Goal: Transaction & Acquisition: Purchase product/service

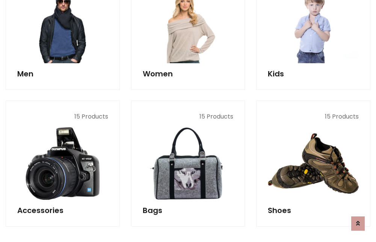
scroll to position [251, 0]
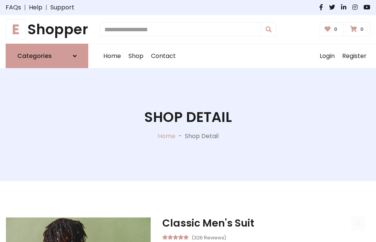
click at [47, 29] on h1 "E Shopper" at bounding box center [47, 29] width 83 height 17
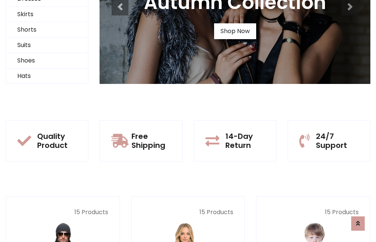
scroll to position [73, 0]
